Goal: Navigation & Orientation: Find specific page/section

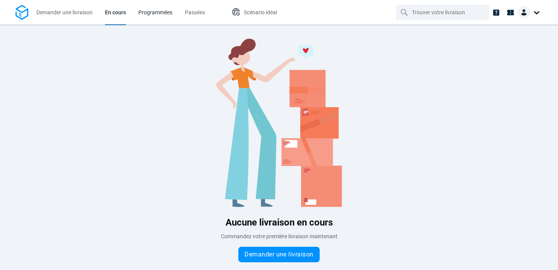
click at [148, 12] on span "Programmées" at bounding box center [155, 12] width 34 height 6
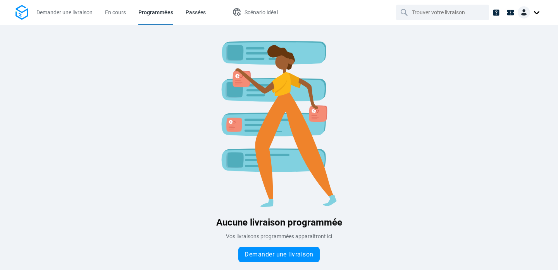
click at [194, 11] on span "Passées" at bounding box center [195, 12] width 20 height 6
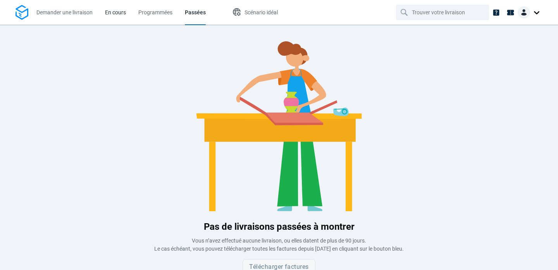
click at [116, 14] on span "En cours" at bounding box center [115, 12] width 21 height 6
